Goal: Information Seeking & Learning: Learn about a topic

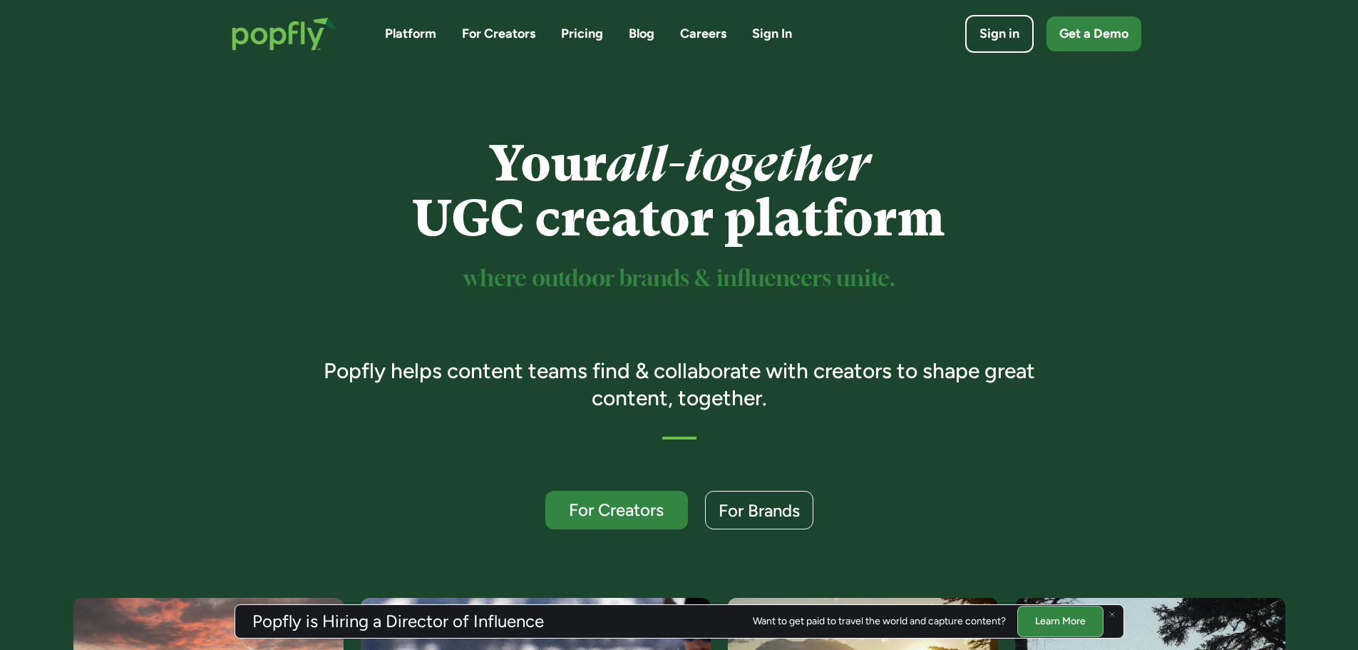
click at [571, 20] on div "Platform For Creators Pricing Blog Careers Sign In Sign in Get a Demo" at bounding box center [679, 34] width 924 height 62
click at [574, 25] on link "Pricing" at bounding box center [582, 34] width 42 height 18
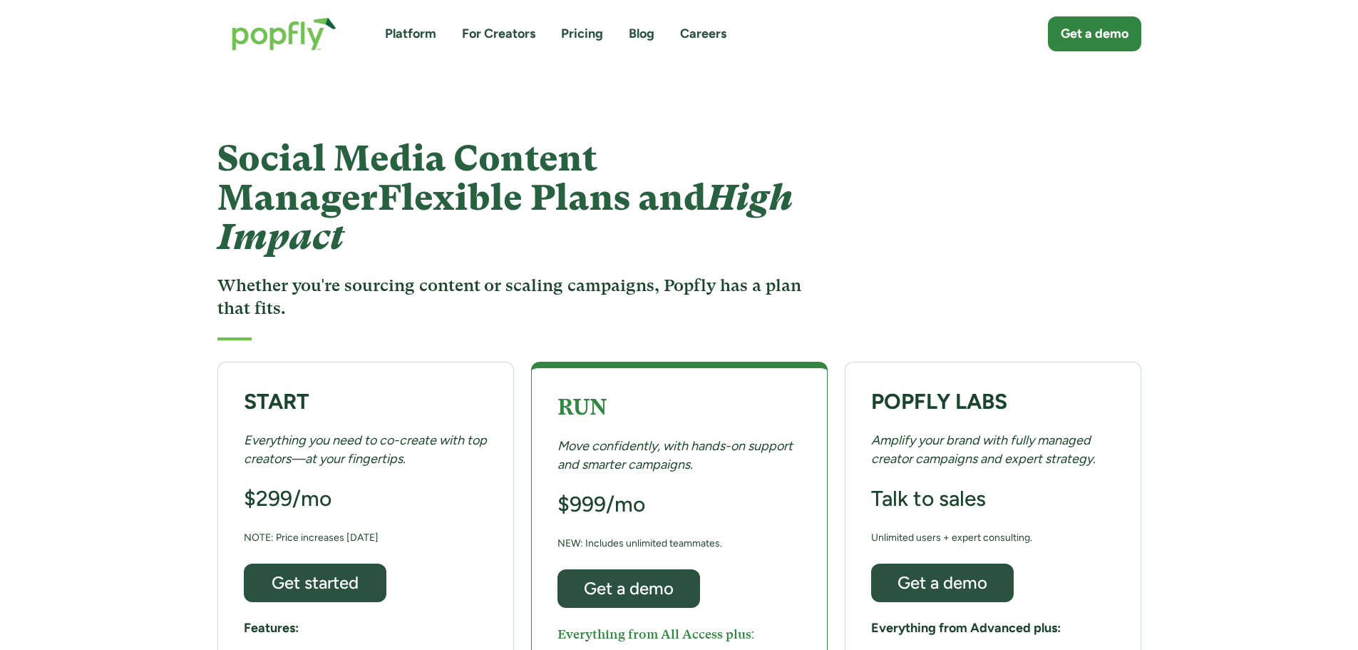
click at [415, 34] on link "Platform" at bounding box center [410, 34] width 51 height 18
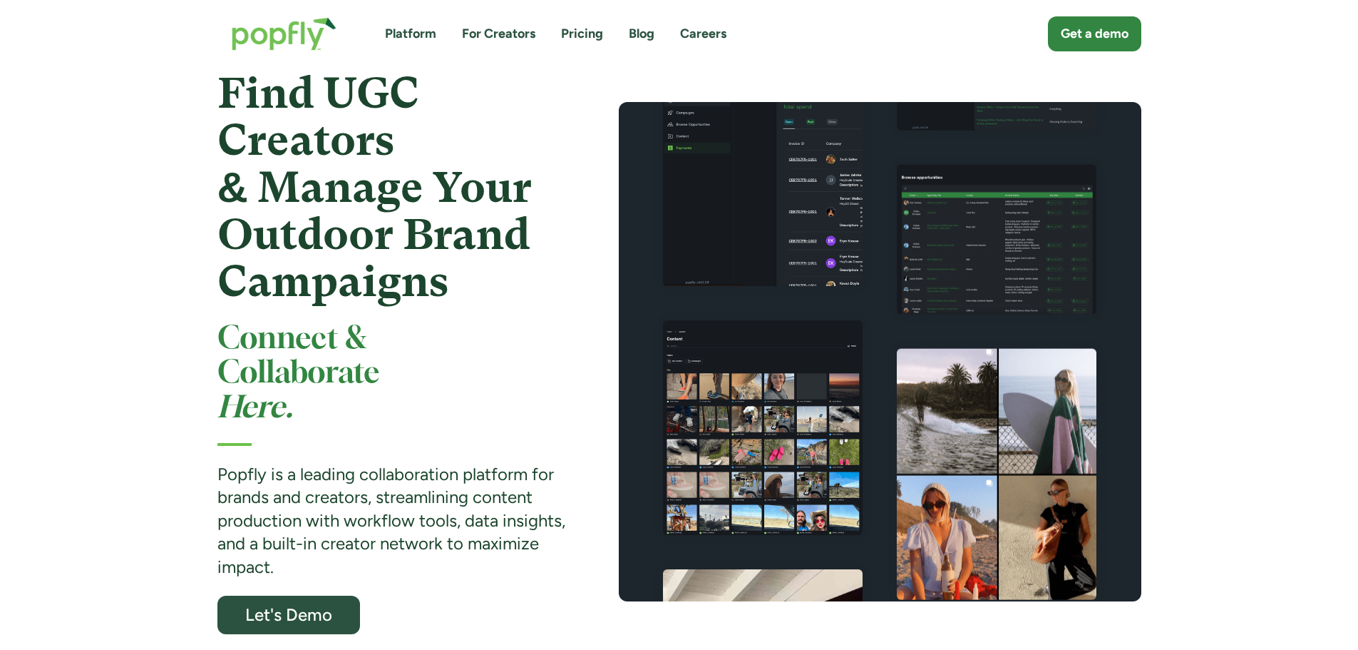
scroll to position [285, 0]
